Goal: Task Accomplishment & Management: Manage account settings

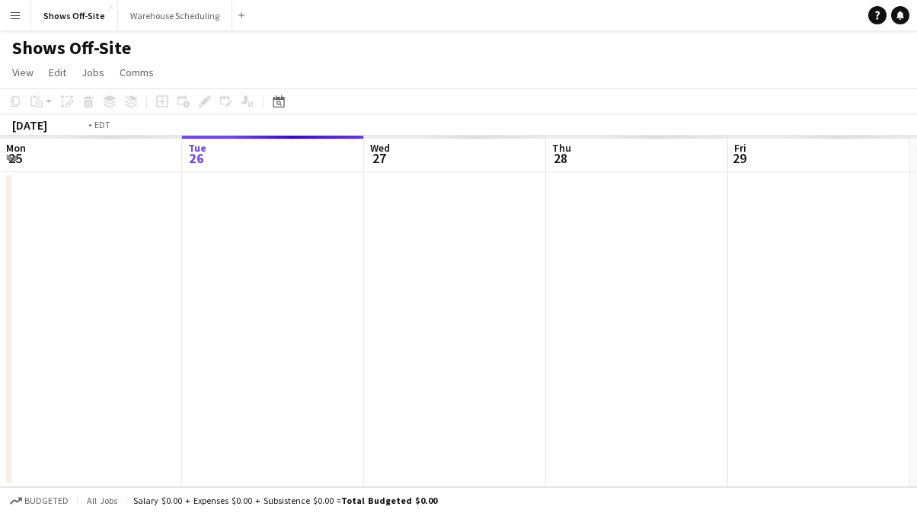
scroll to position [0, 524]
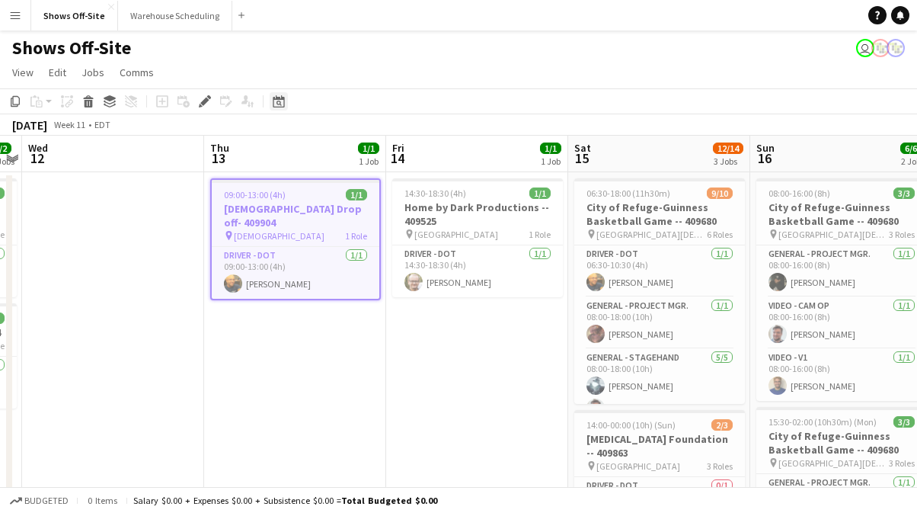
click at [274, 104] on icon "Date picker" at bounding box center [279, 101] width 12 height 12
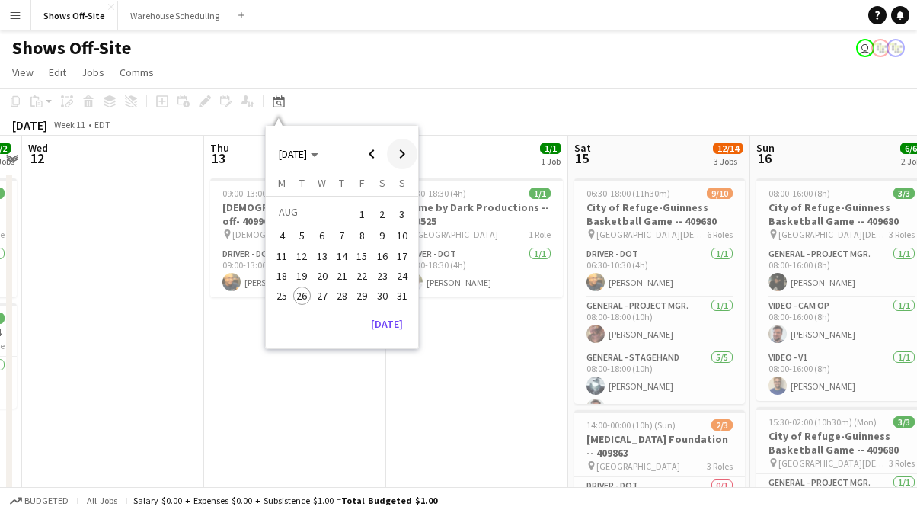
click at [392, 161] on span "Next month" at bounding box center [402, 154] width 30 height 30
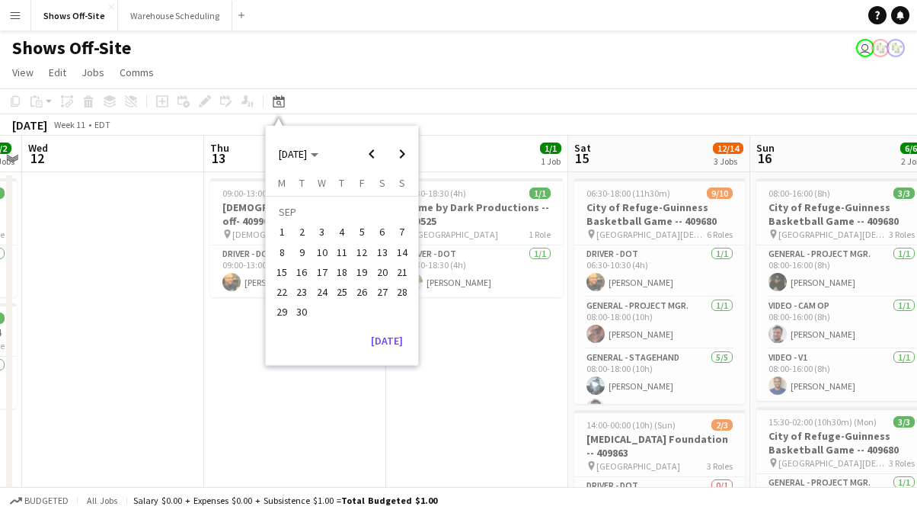
click at [325, 258] on span "10" at bounding box center [322, 252] width 18 height 18
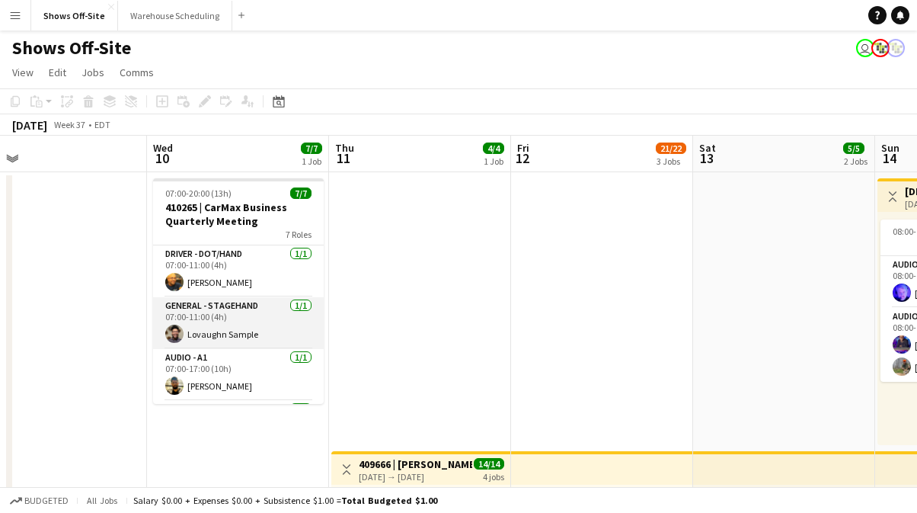
scroll to position [140, 0]
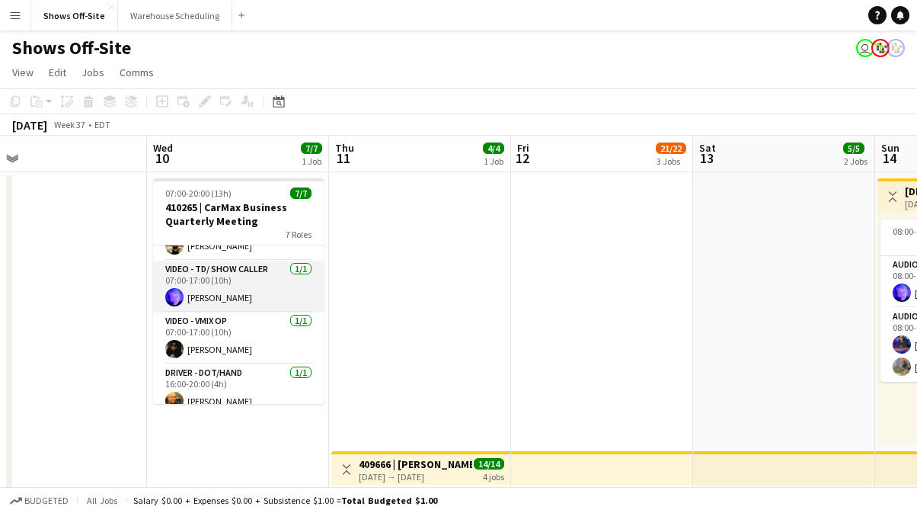
click at [210, 278] on app-card-role "Video - TD/ Show Caller [DATE] 07:00-17:00 (10h) [PERSON_NAME]" at bounding box center [238, 287] width 171 height 52
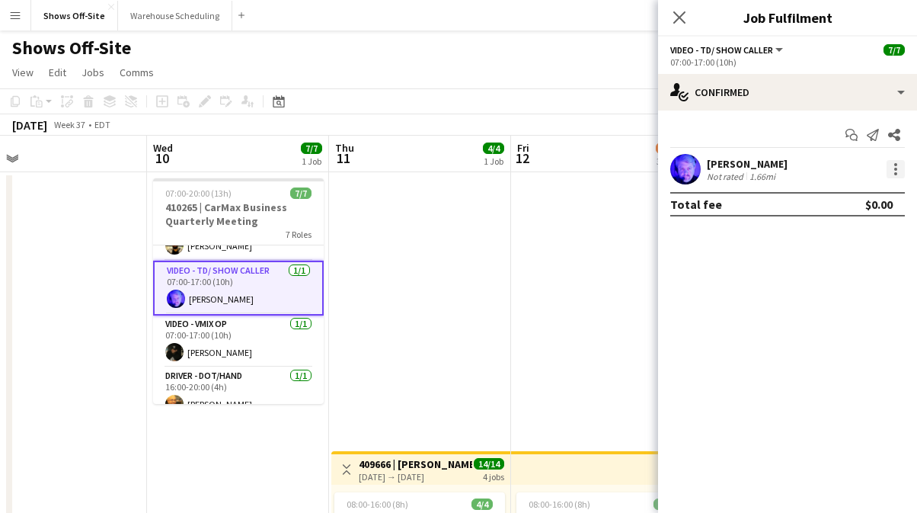
click at [892, 174] on div at bounding box center [896, 169] width 18 height 18
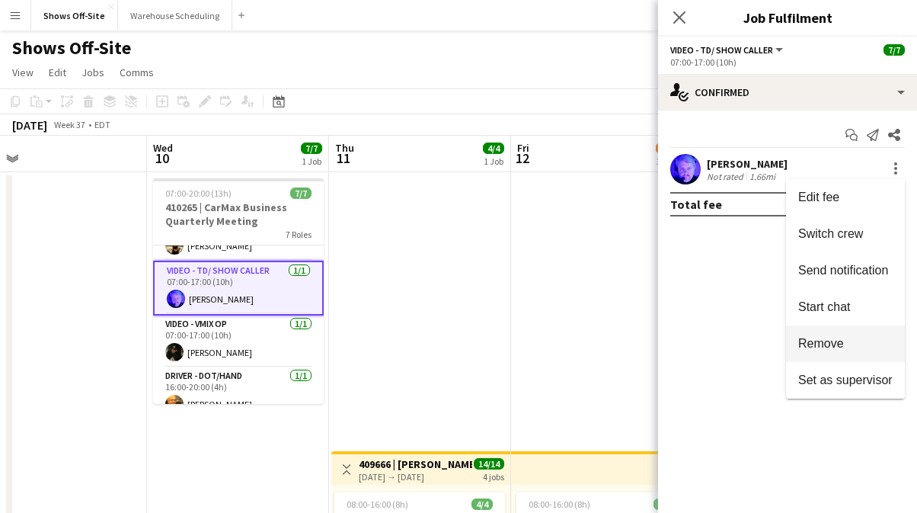
click at [827, 328] on button "Remove" at bounding box center [845, 343] width 119 height 37
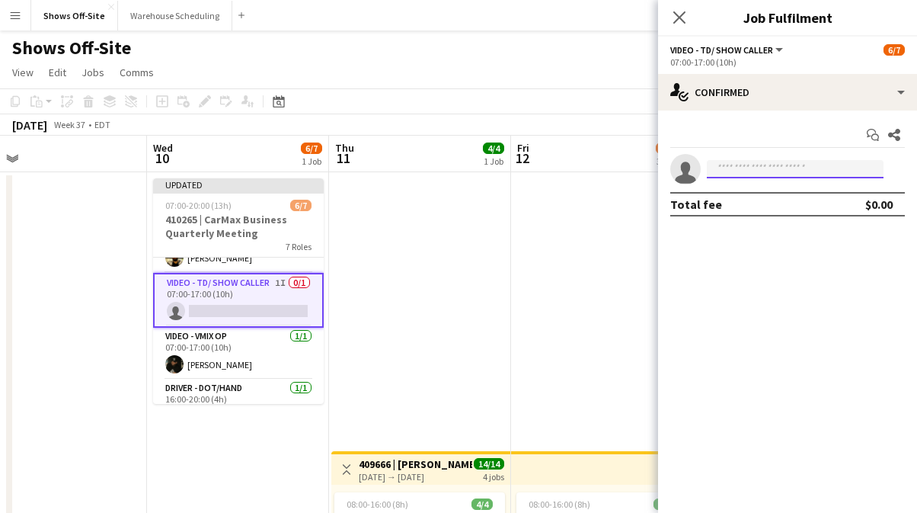
click at [793, 165] on input at bounding box center [795, 169] width 177 height 18
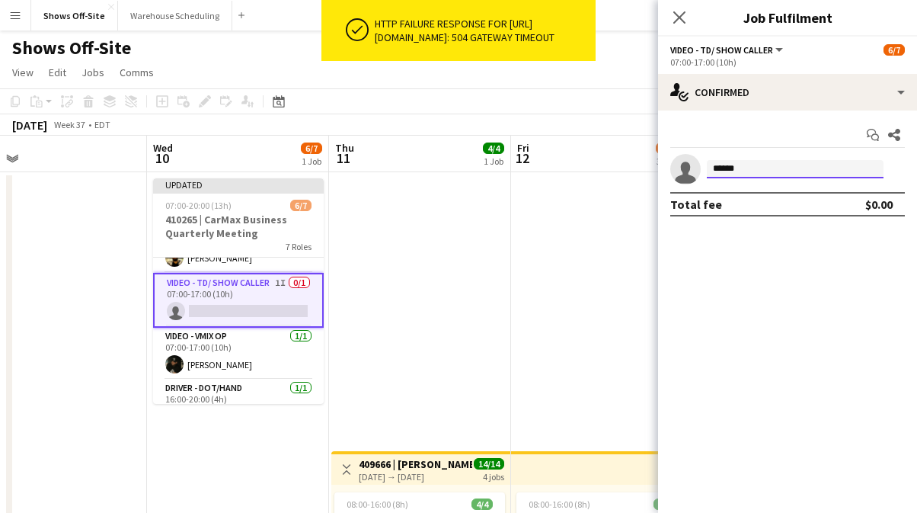
type input "******"
click at [616, 98] on app-toolbar "Copy Paste Paste Command V Paste with crew Command Shift V Paste linked Job [GE…" at bounding box center [458, 101] width 917 height 26
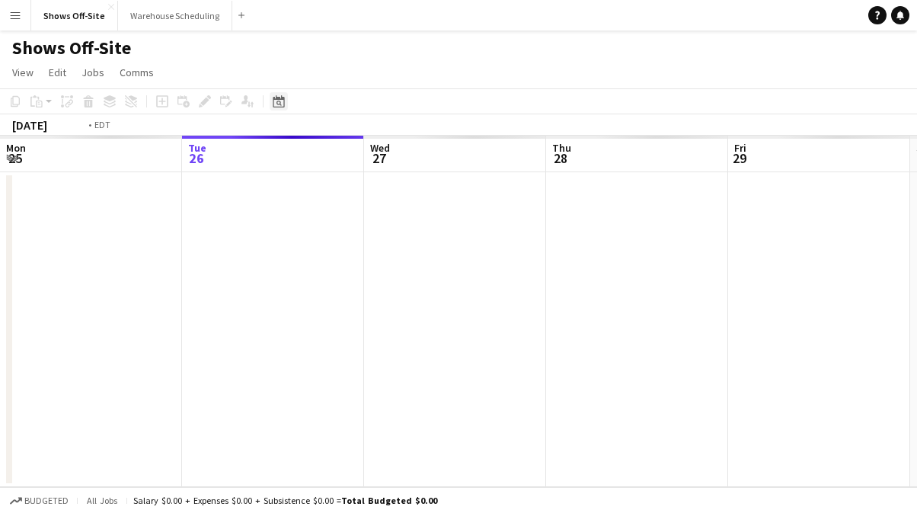
scroll to position [0, 524]
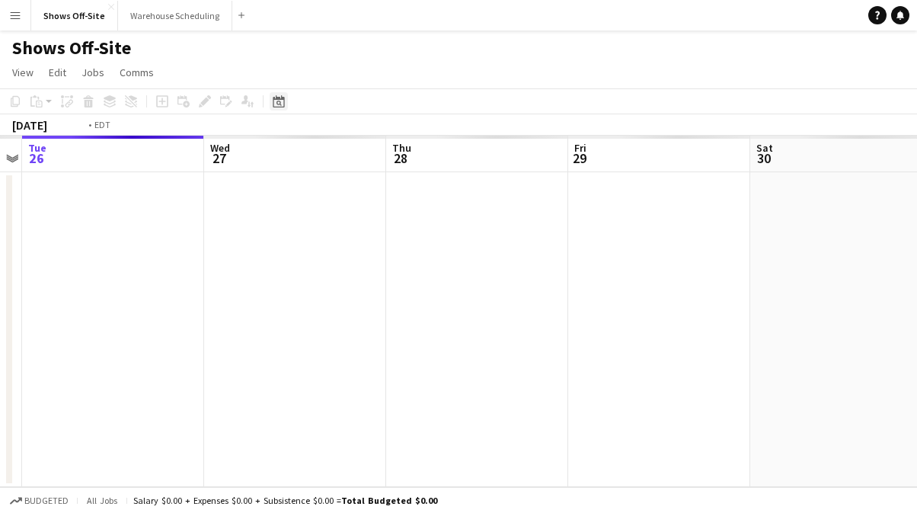
click at [277, 107] on icon at bounding box center [278, 101] width 11 height 12
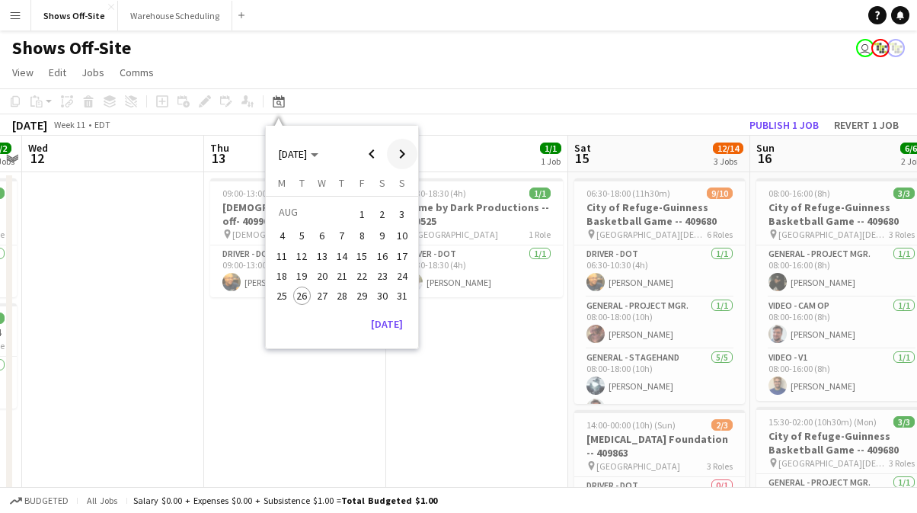
click at [389, 147] on span "Next month" at bounding box center [402, 154] width 30 height 30
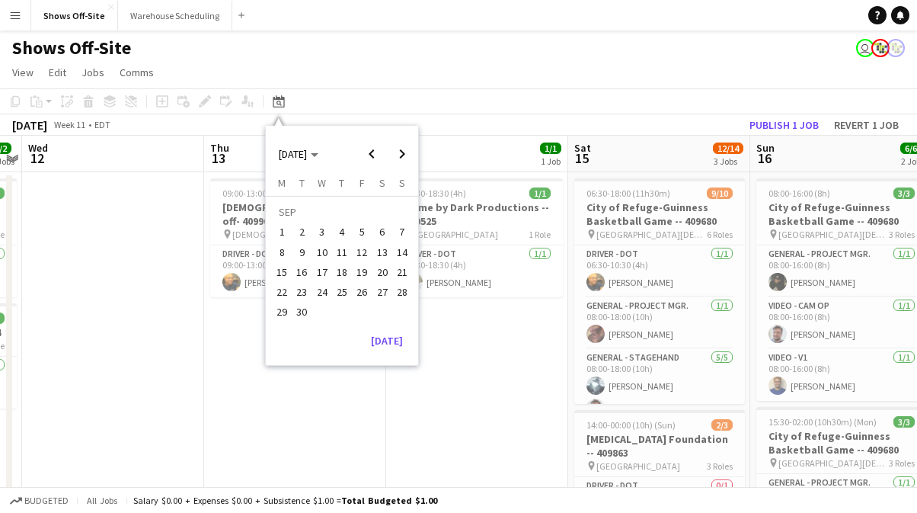
click at [318, 253] on span "10" at bounding box center [322, 252] width 18 height 18
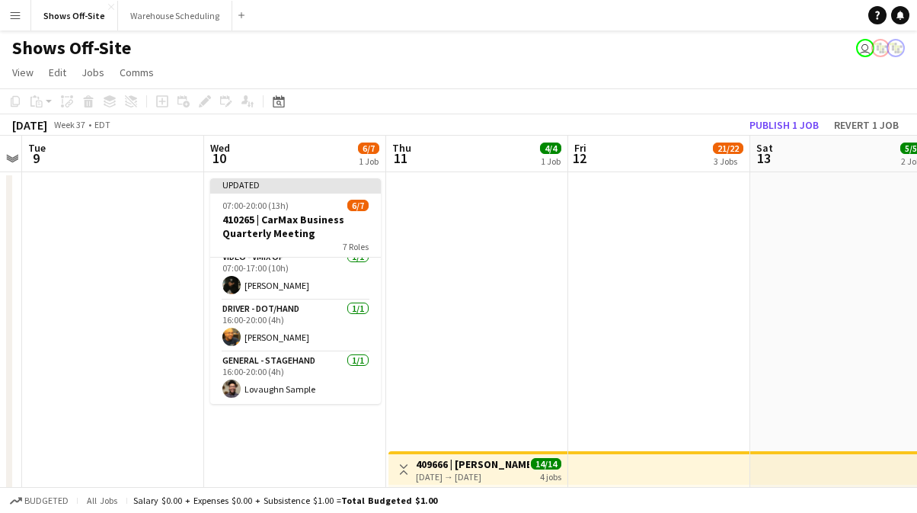
scroll to position [53, 0]
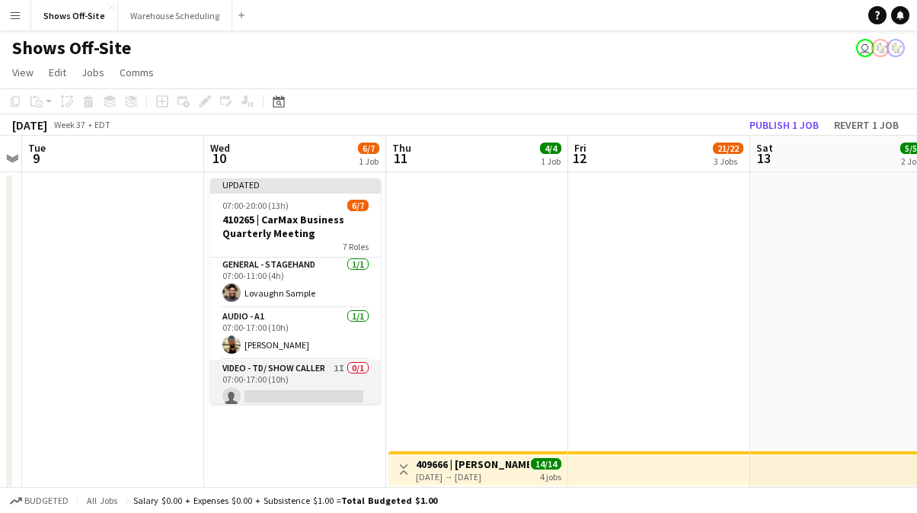
click at [309, 378] on app-card-role "Video - TD/ Show Caller 1I 0/1 07:00-17:00 (10h) single-neutral-actions" at bounding box center [295, 386] width 171 height 52
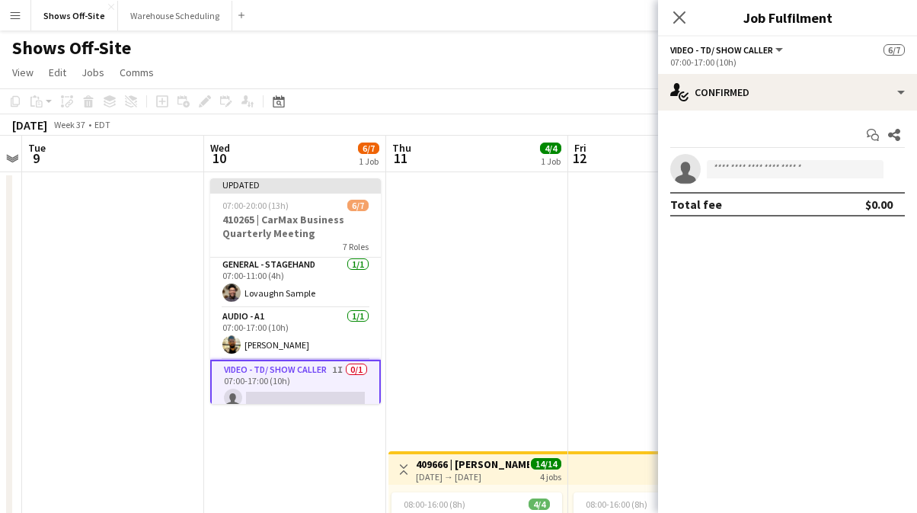
click at [789, 153] on div "Start chat Share single-neutral-actions Total fee $0.00" at bounding box center [787, 169] width 259 height 118
click at [789, 168] on input at bounding box center [795, 169] width 177 height 18
type input "*"
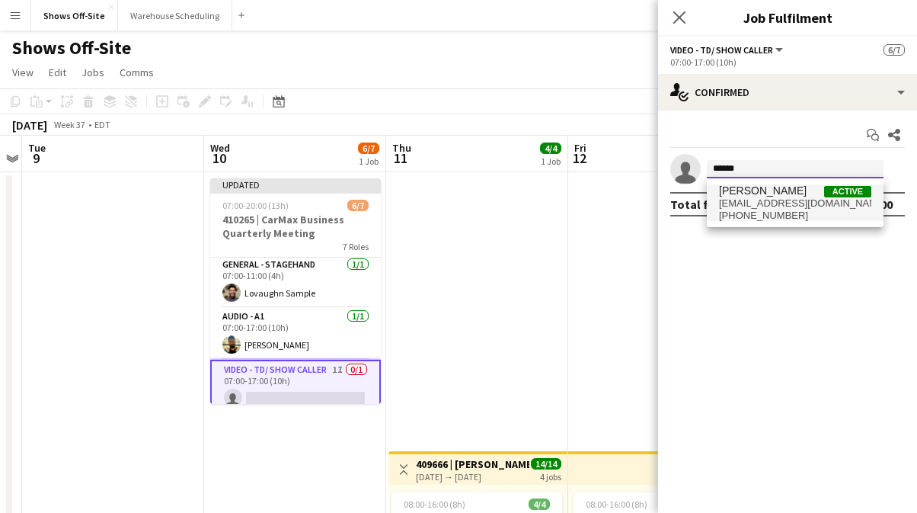
type input "******"
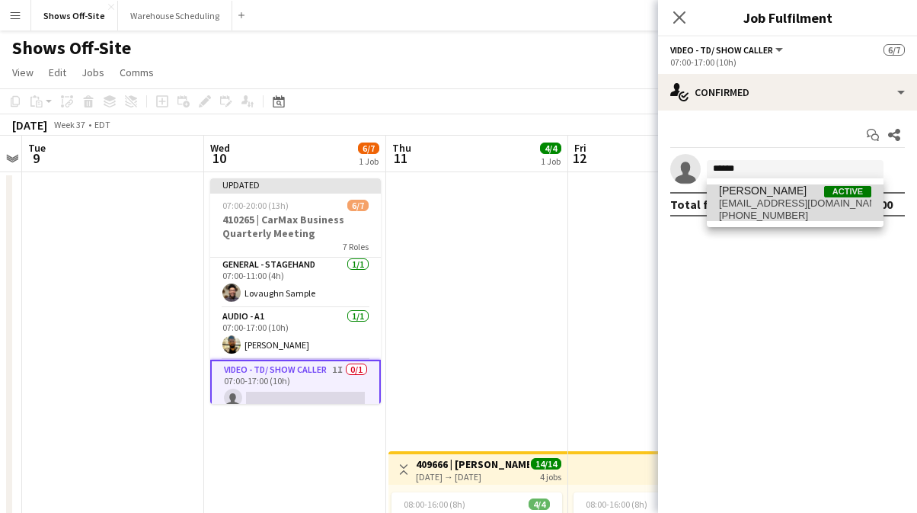
click at [811, 190] on span "Dakota Crowder Active" at bounding box center [795, 190] width 152 height 13
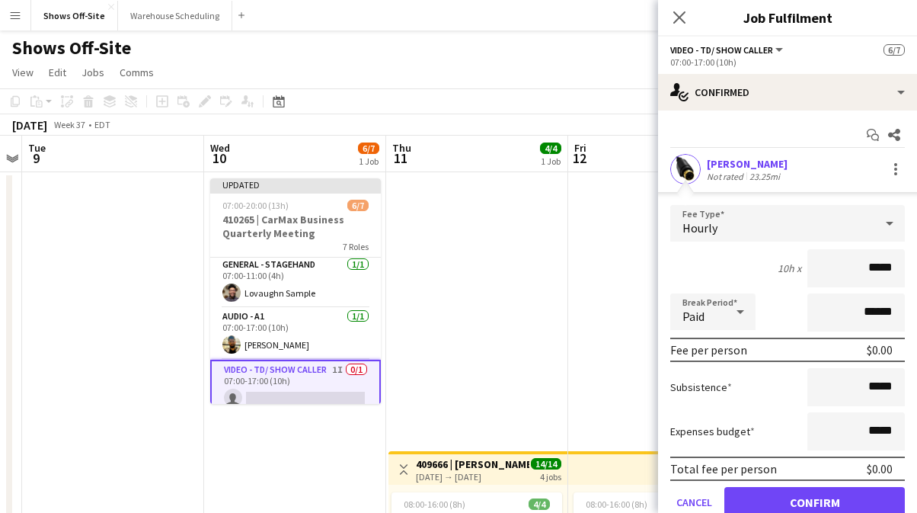
scroll to position [62, 0]
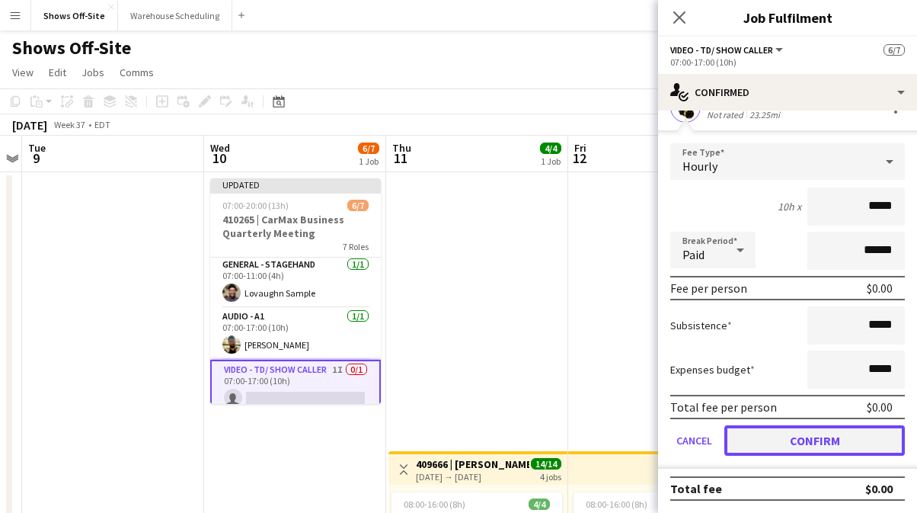
click at [817, 440] on button "Confirm" at bounding box center [815, 440] width 181 height 30
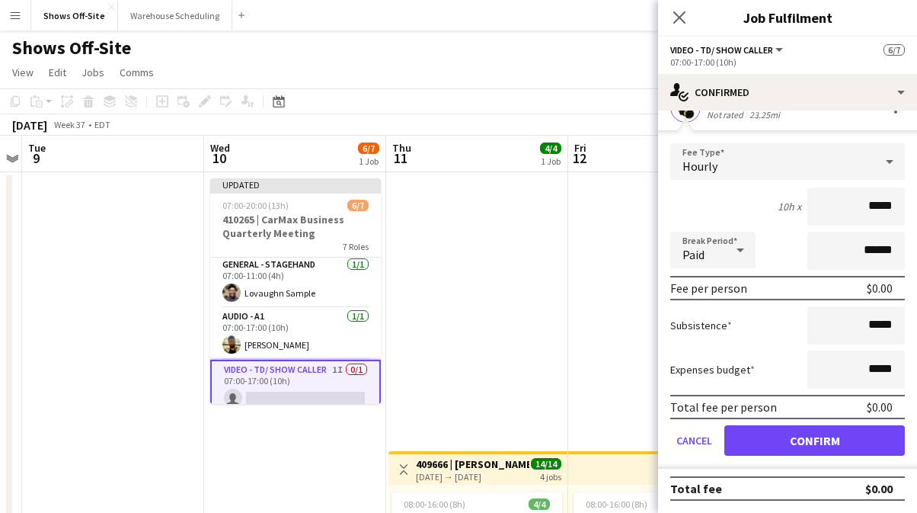
scroll to position [0, 0]
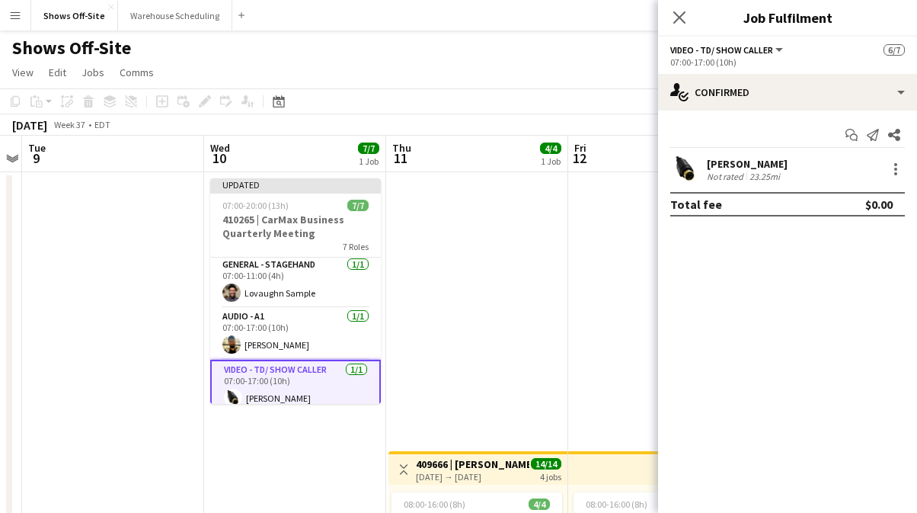
click at [681, 7] on div "Close pop-in" at bounding box center [679, 17] width 43 height 35
click at [681, 13] on icon "Close pop-in" at bounding box center [679, 17] width 14 height 14
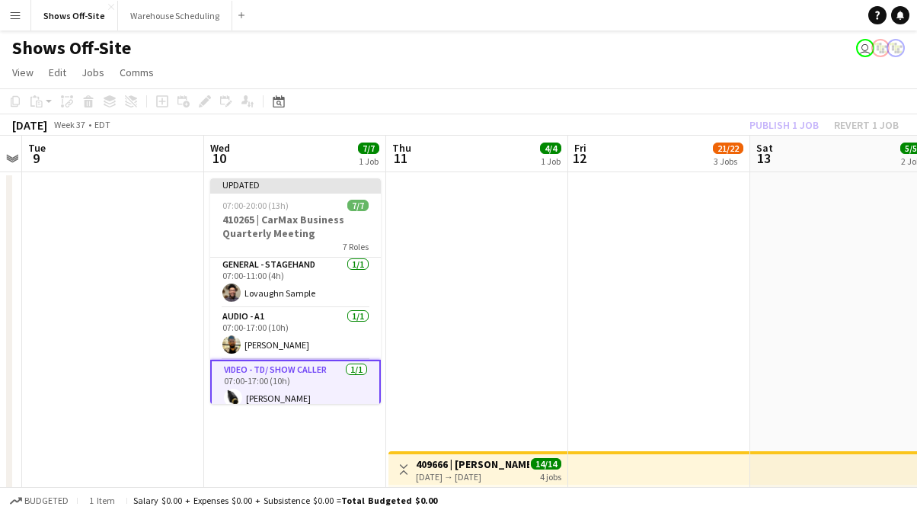
click at [763, 104] on app-toolbar "Copy Paste Paste Command V Paste with crew Command Shift V Paste linked Job [GE…" at bounding box center [458, 101] width 917 height 26
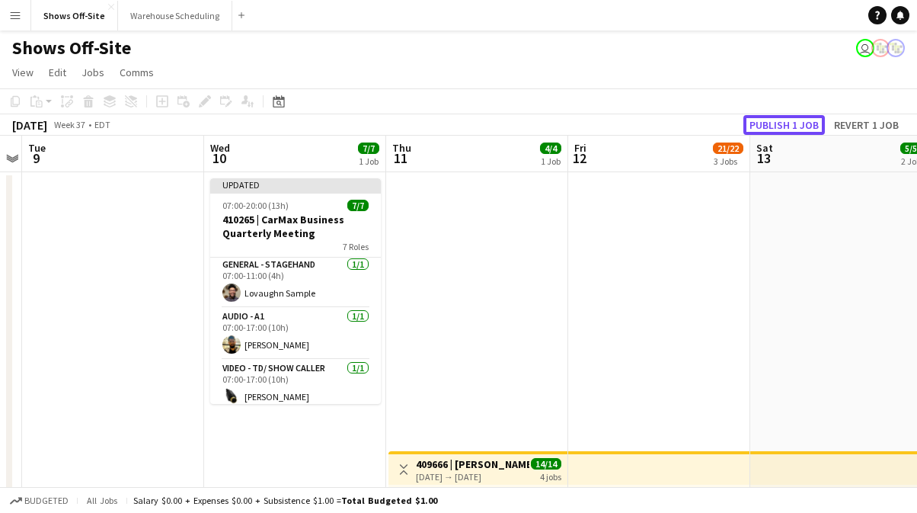
click at [770, 123] on button "Publish 1 job" at bounding box center [785, 125] width 82 height 20
